Goal: Task Accomplishment & Management: Use online tool/utility

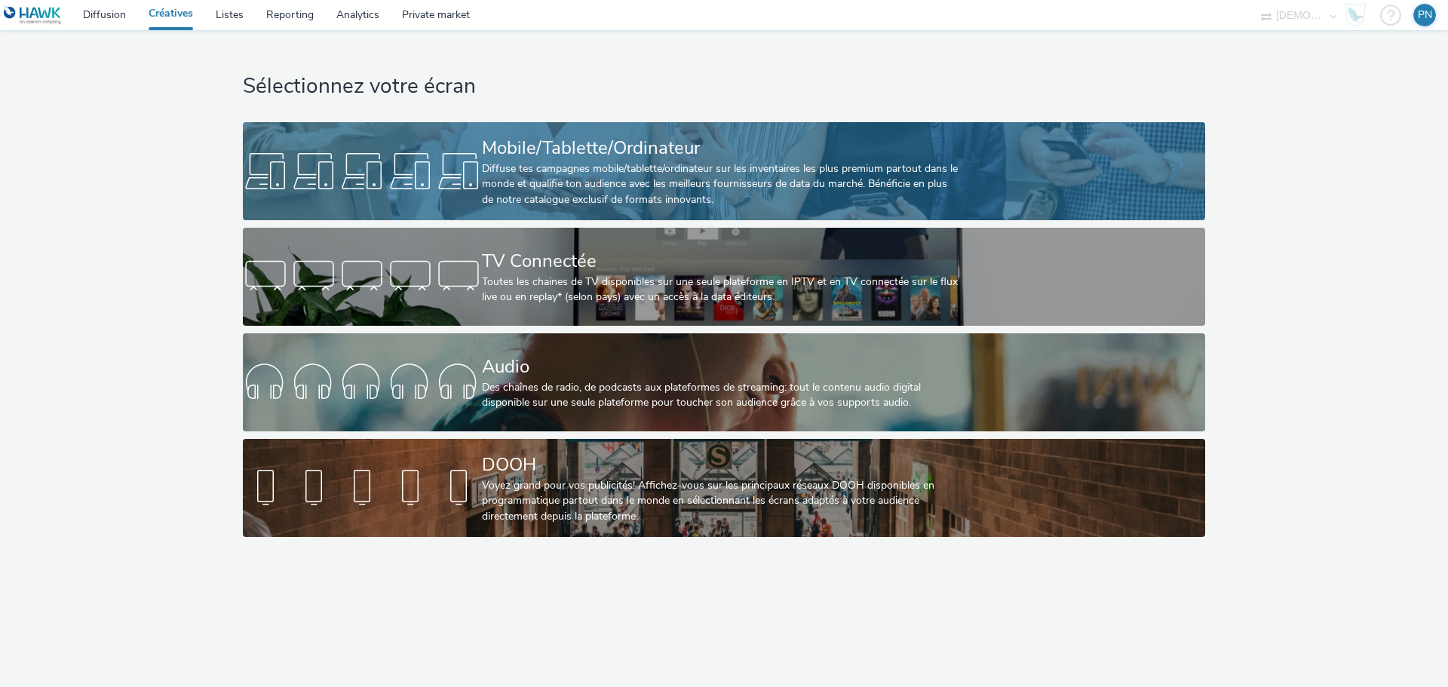
click at [542, 179] on div "Diffuse tes campagnes mobile/tablette/ordinateur sur les inventaires les plus p…" at bounding box center [721, 184] width 478 height 46
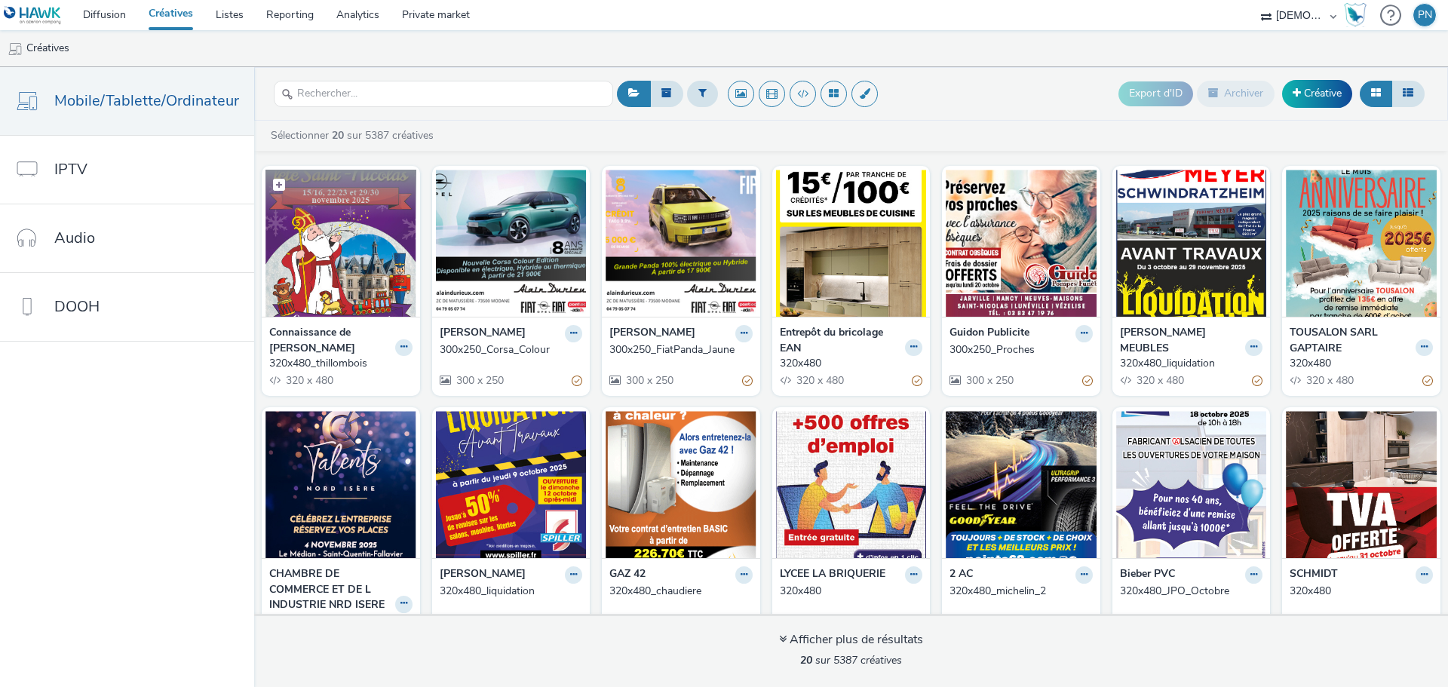
click at [335, 250] on img at bounding box center [340, 243] width 151 height 147
